Goal: Transaction & Acquisition: Purchase product/service

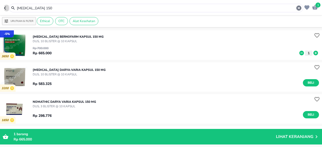
click at [6, 9] on icon "button" at bounding box center [6, 8] width 4 height 4
type input "[MEDICAL_DATA]"
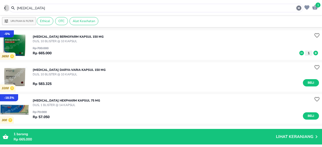
click at [6, 9] on icon "button" at bounding box center [6, 8] width 4 height 4
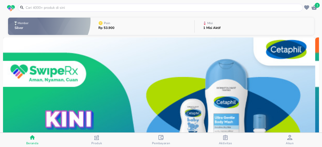
click at [316, 6] on span "1" at bounding box center [317, 5] width 5 height 5
